Goal: Information Seeking & Learning: Check status

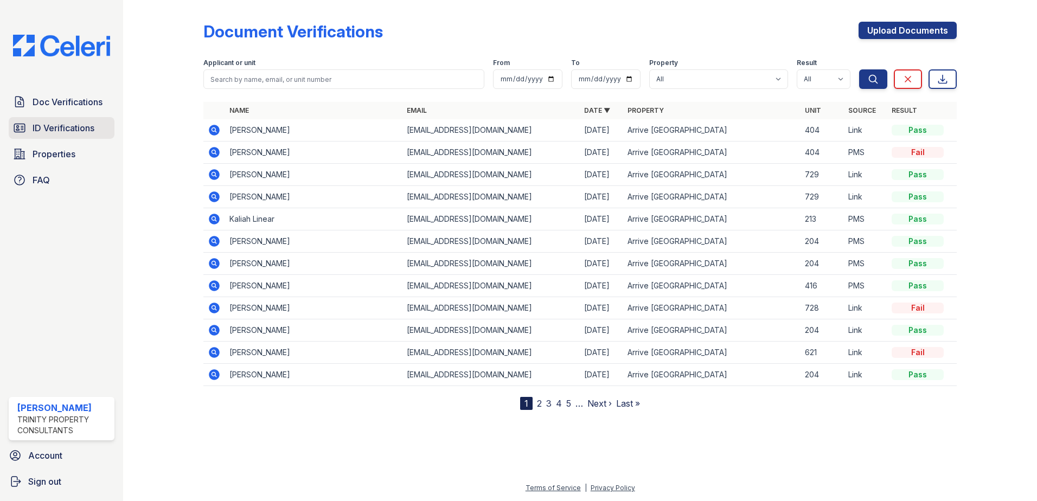
click at [46, 129] on span "ID Verifications" at bounding box center [64, 127] width 62 height 13
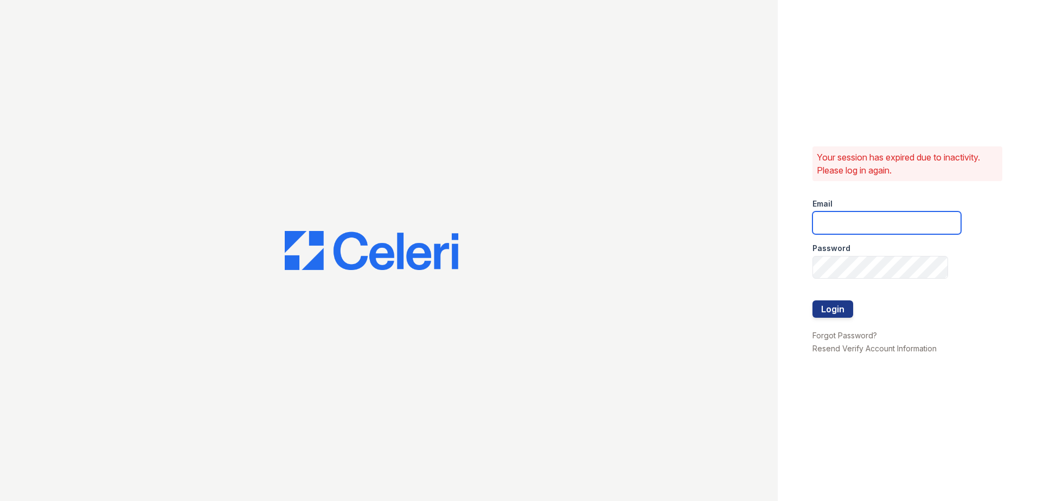
type input "hneely@trinity-pm.com"
click at [831, 309] on button "Login" at bounding box center [832, 308] width 41 height 17
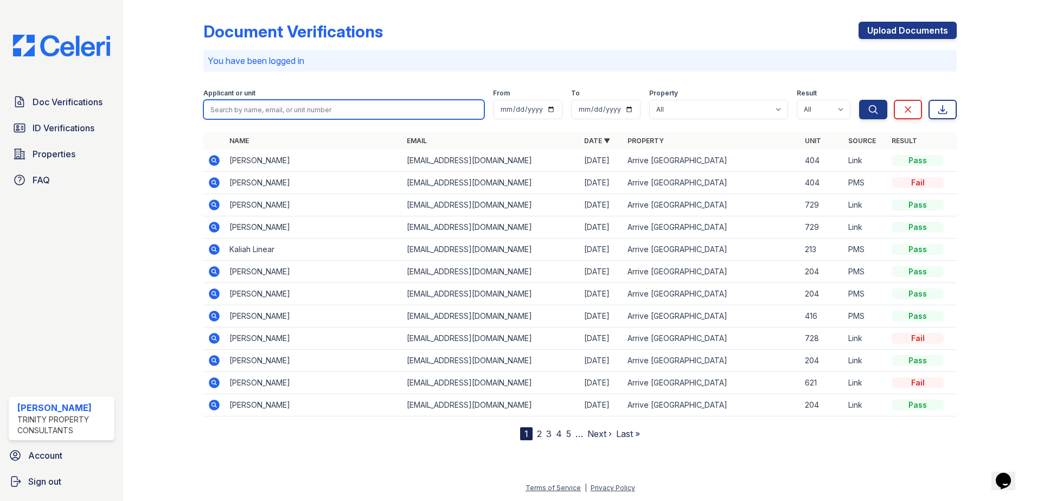
click at [230, 111] on input "search" at bounding box center [343, 110] width 281 height 20
type input "[PERSON_NAME]"
click at [859, 100] on button "Search" at bounding box center [873, 110] width 28 height 20
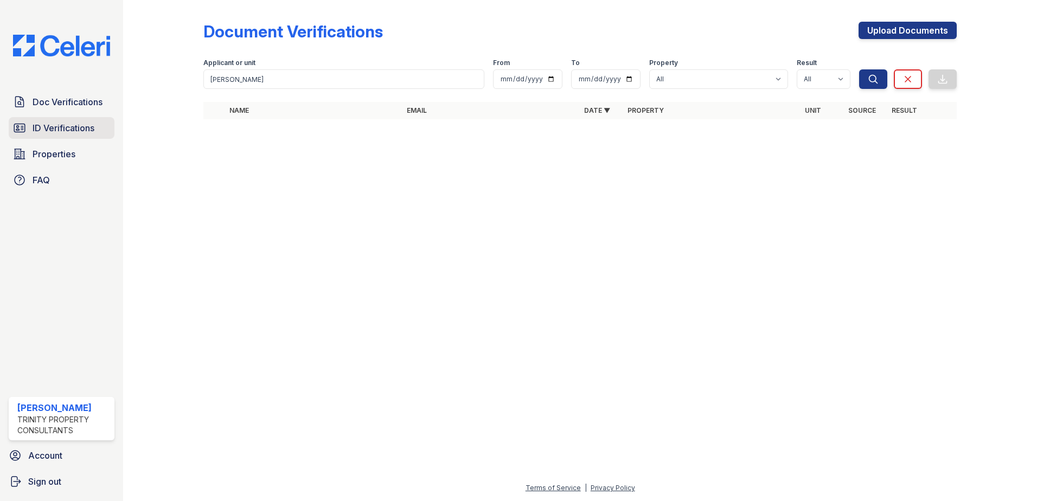
click at [51, 122] on span "ID Verifications" at bounding box center [64, 127] width 62 height 13
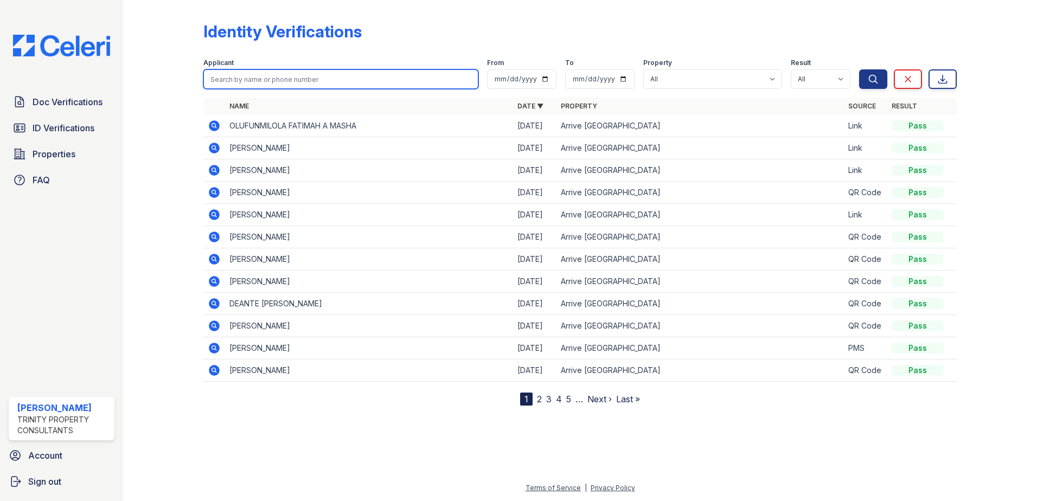
click at [245, 82] on input "search" at bounding box center [340, 79] width 275 height 20
type input "nake"
click at [859, 69] on button "Search" at bounding box center [873, 79] width 28 height 20
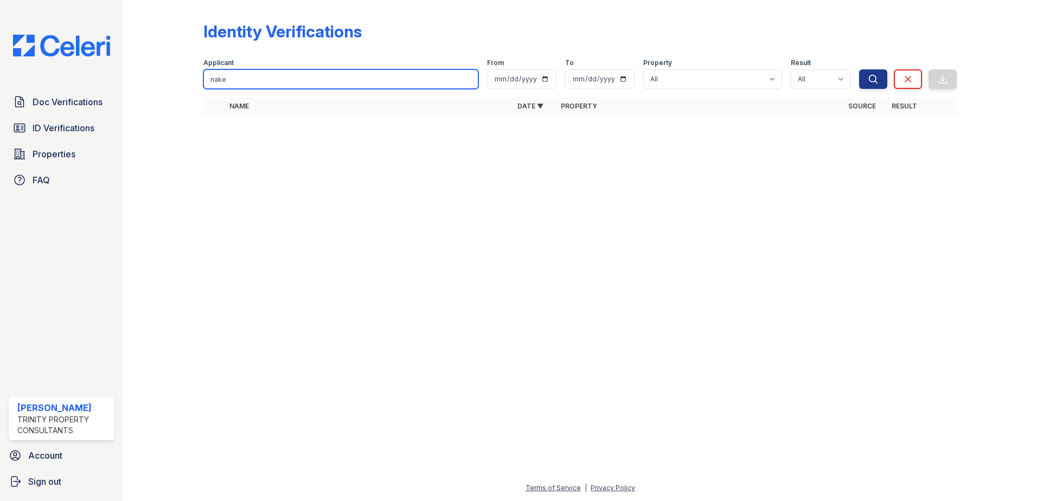
click at [245, 82] on input "nake" at bounding box center [340, 79] width 275 height 20
type input "[PERSON_NAME]"
click at [859, 69] on button "Search" at bounding box center [873, 79] width 28 height 20
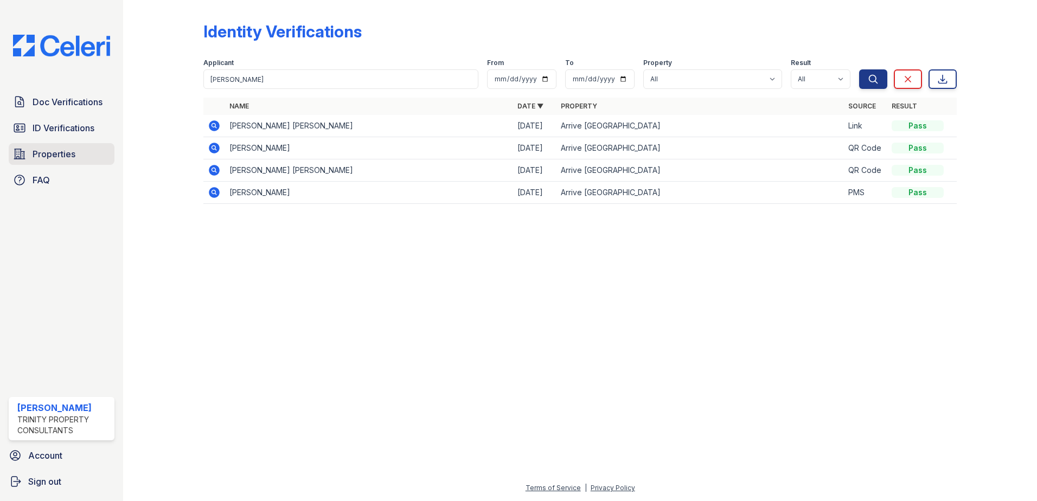
drag, startPoint x: 70, startPoint y: 155, endPoint x: 91, endPoint y: 152, distance: 21.4
click at [70, 155] on span "Properties" at bounding box center [54, 153] width 43 height 13
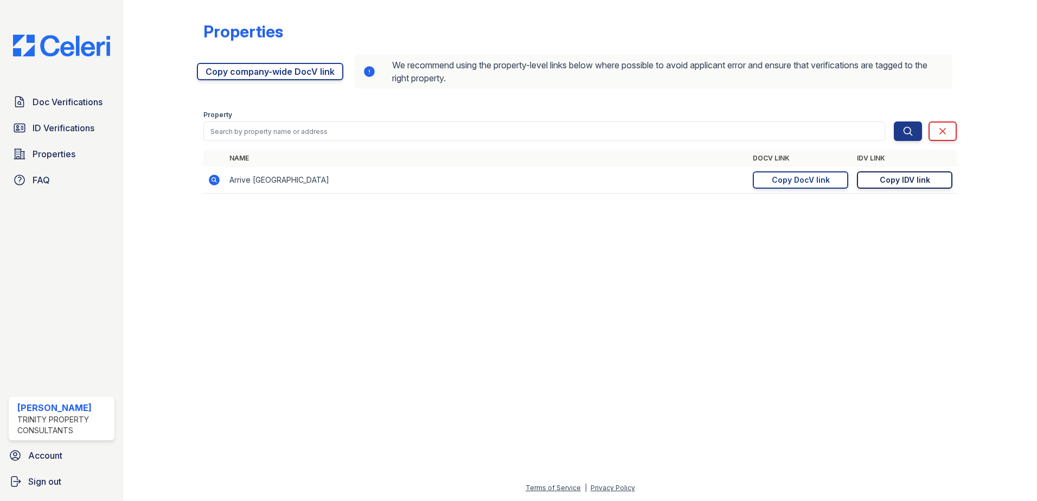
click at [926, 179] on div "Copy IDV link" at bounding box center [904, 180] width 50 height 11
click at [71, 129] on span "ID Verifications" at bounding box center [64, 127] width 62 height 13
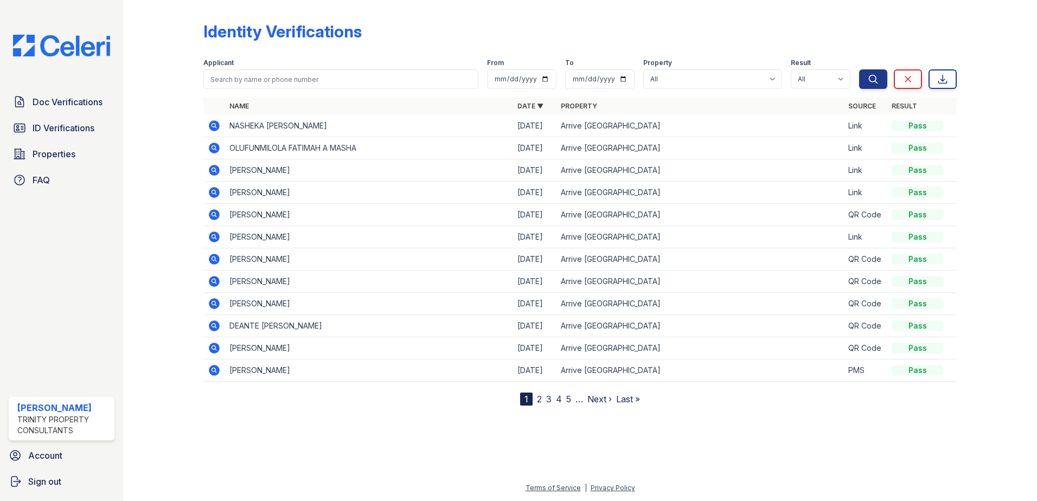
click at [217, 121] on icon at bounding box center [214, 125] width 13 height 13
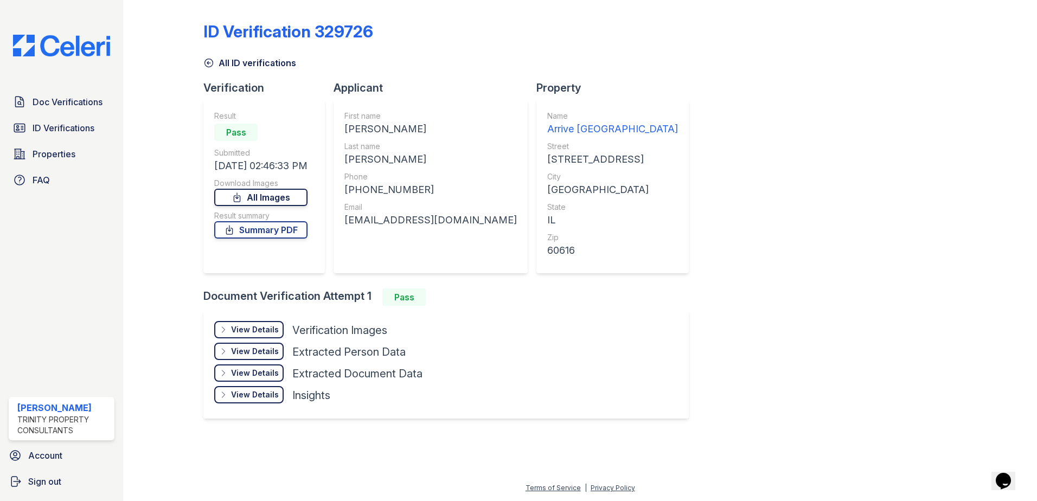
click at [284, 198] on link "All Images" at bounding box center [260, 197] width 93 height 17
